Goal: Find specific page/section: Find specific page/section

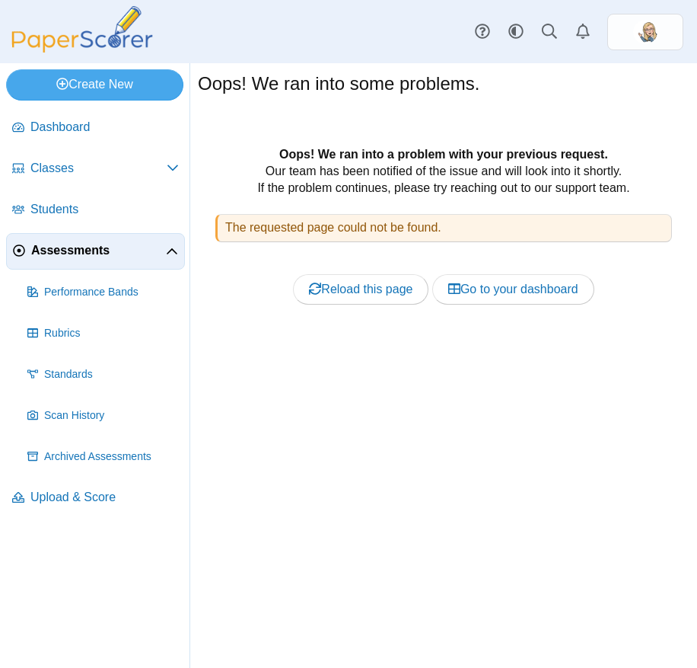
click at [448, 185] on div "Oops! We ran into a problem with your previous request. Our team has been notif…" at bounding box center [444, 242] width 477 height 193
click at [384, 276] on link "Reload this page" at bounding box center [361, 289] width 136 height 30
click at [390, 293] on link "Reload this page" at bounding box center [361, 289] width 136 height 30
